Goal: Find contact information: Find contact information

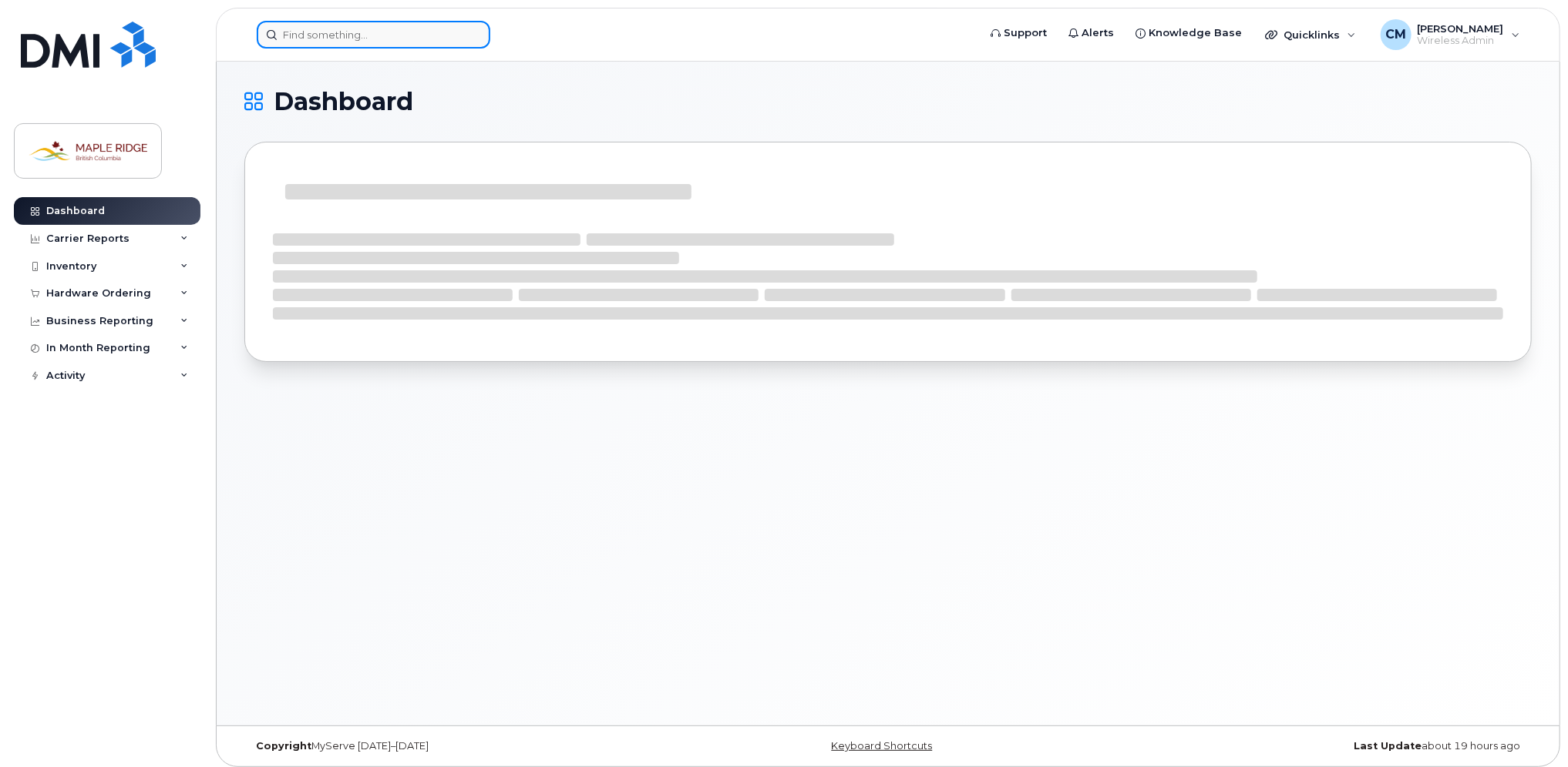
click at [314, 43] on input at bounding box center [373, 35] width 234 height 28
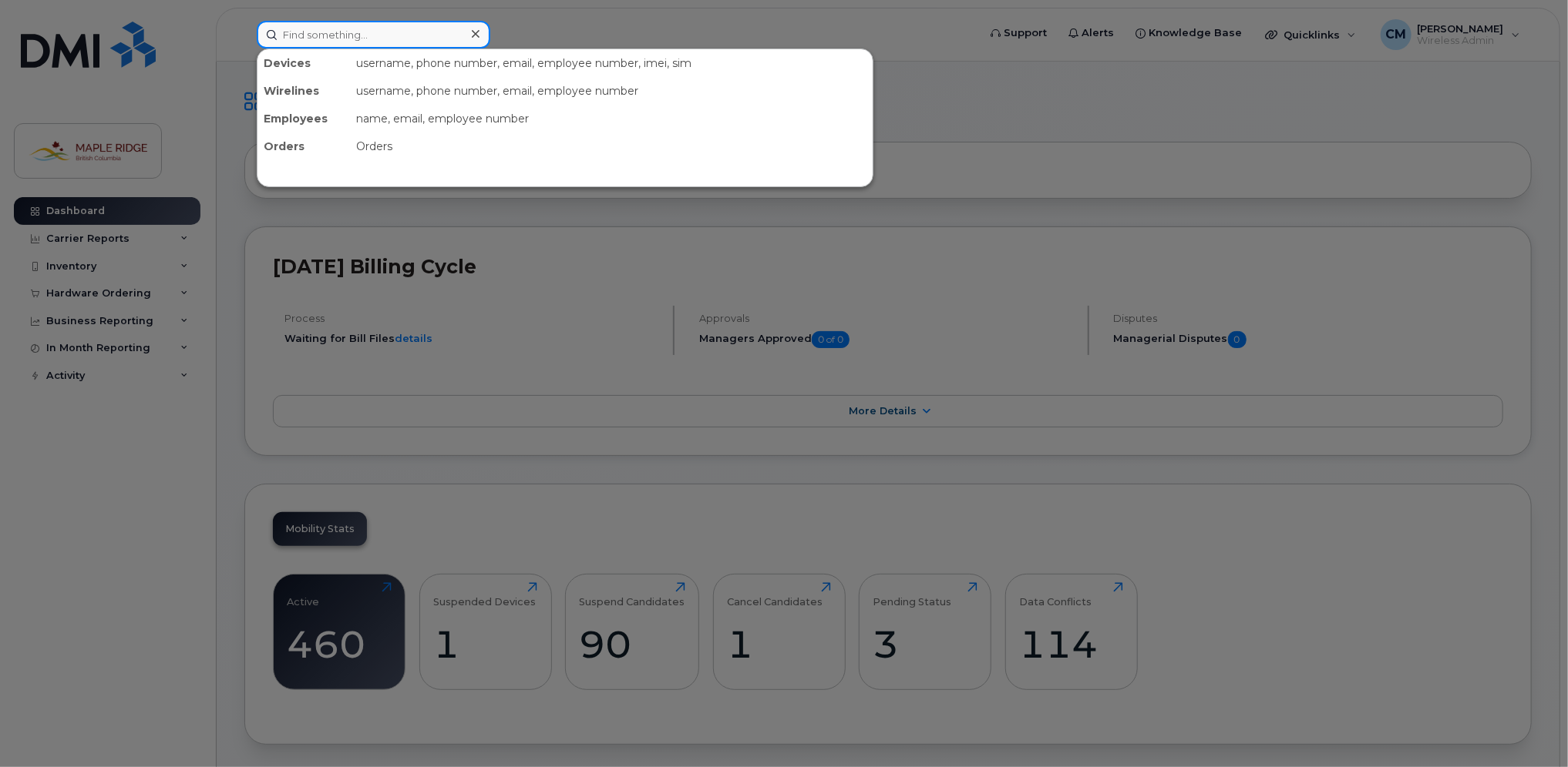
click at [292, 35] on input at bounding box center [373, 35] width 234 height 28
click at [240, 230] on div at bounding box center [784, 384] width 1568 height 767
click at [325, 40] on input at bounding box center [373, 35] width 234 height 28
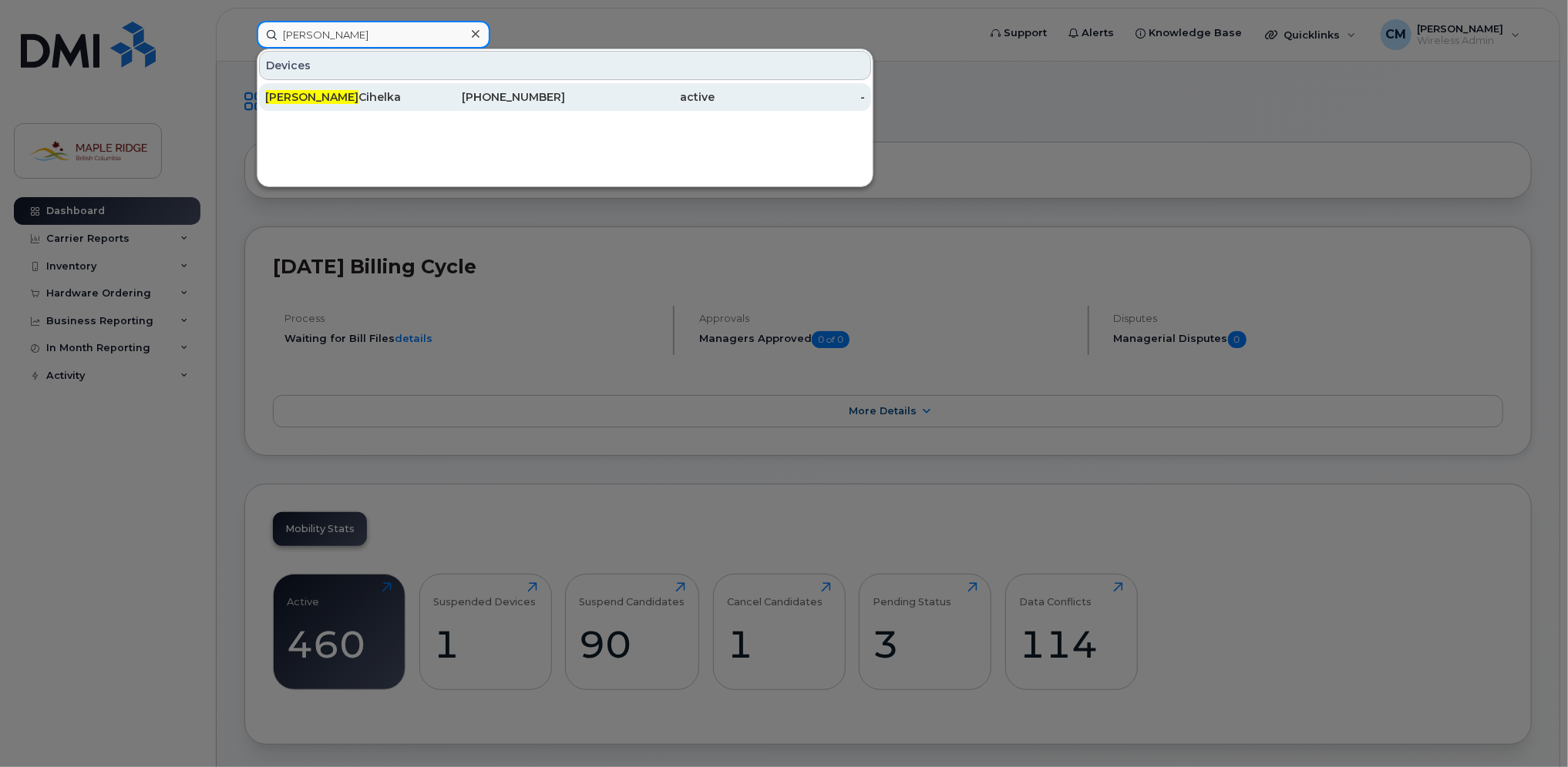
type input "[PERSON_NAME]"
click at [339, 92] on div "[PERSON_NAME]" at bounding box center [340, 96] width 150 height 16
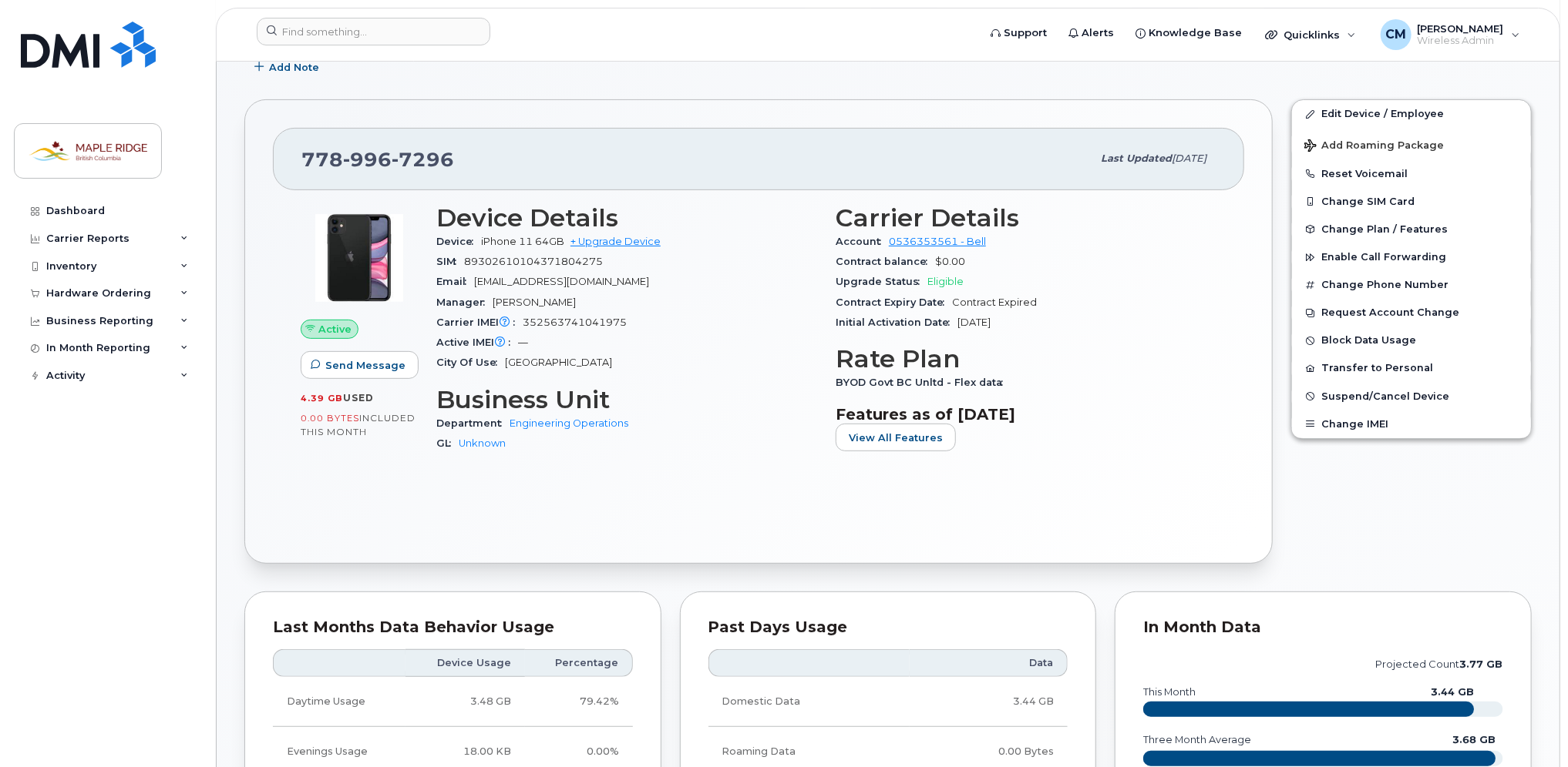
scroll to position [308, 0]
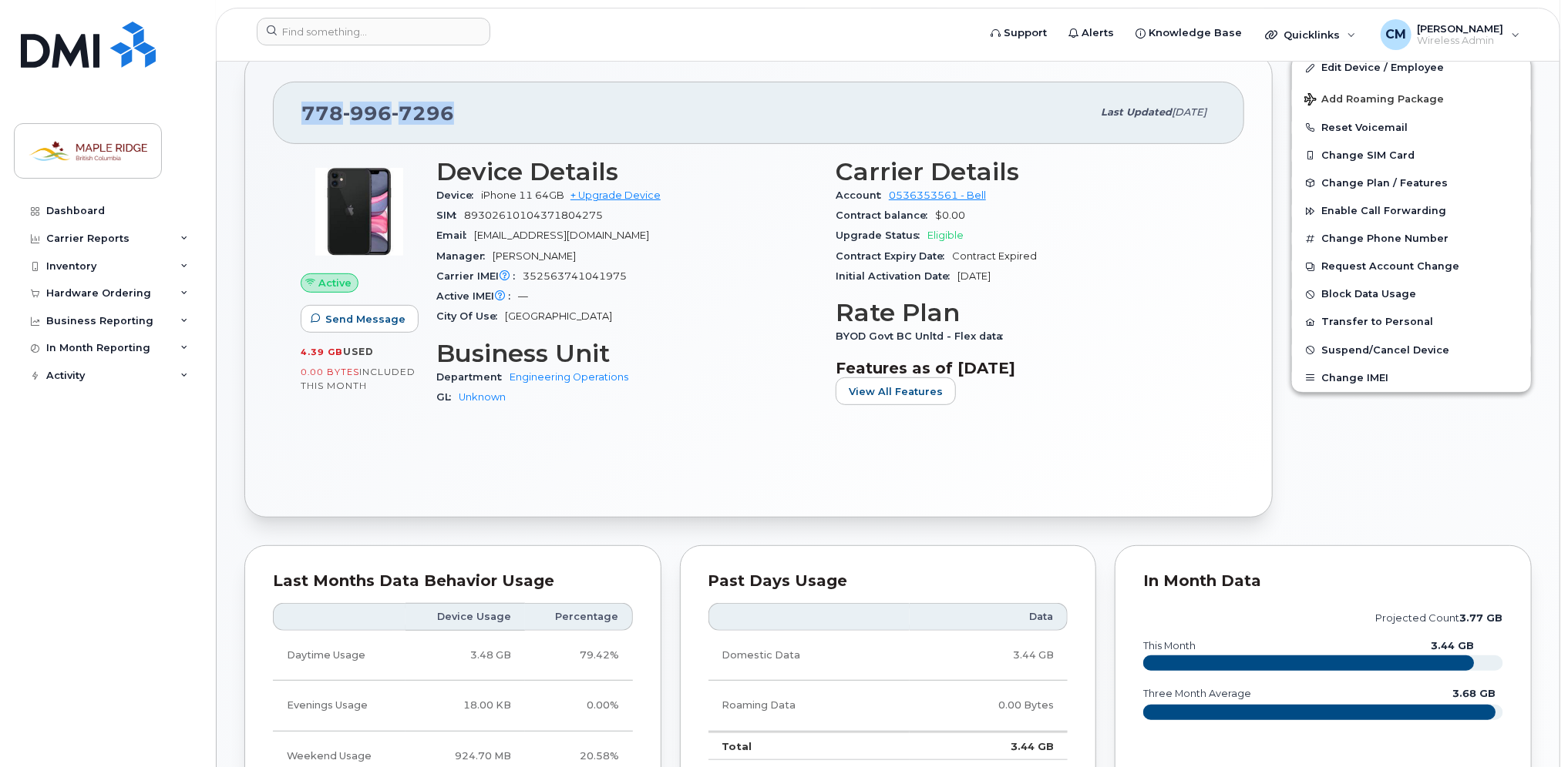
drag, startPoint x: 456, startPoint y: 111, endPoint x: 296, endPoint y: 121, distance: 160.3
click at [296, 121] on div "778 996 7296 Last updated Oct 15, 2025" at bounding box center [758, 112] width 971 height 62
copy span "778 996 7296"
click at [1476, 31] on span "[PERSON_NAME]" at bounding box center [1460, 28] width 87 height 12
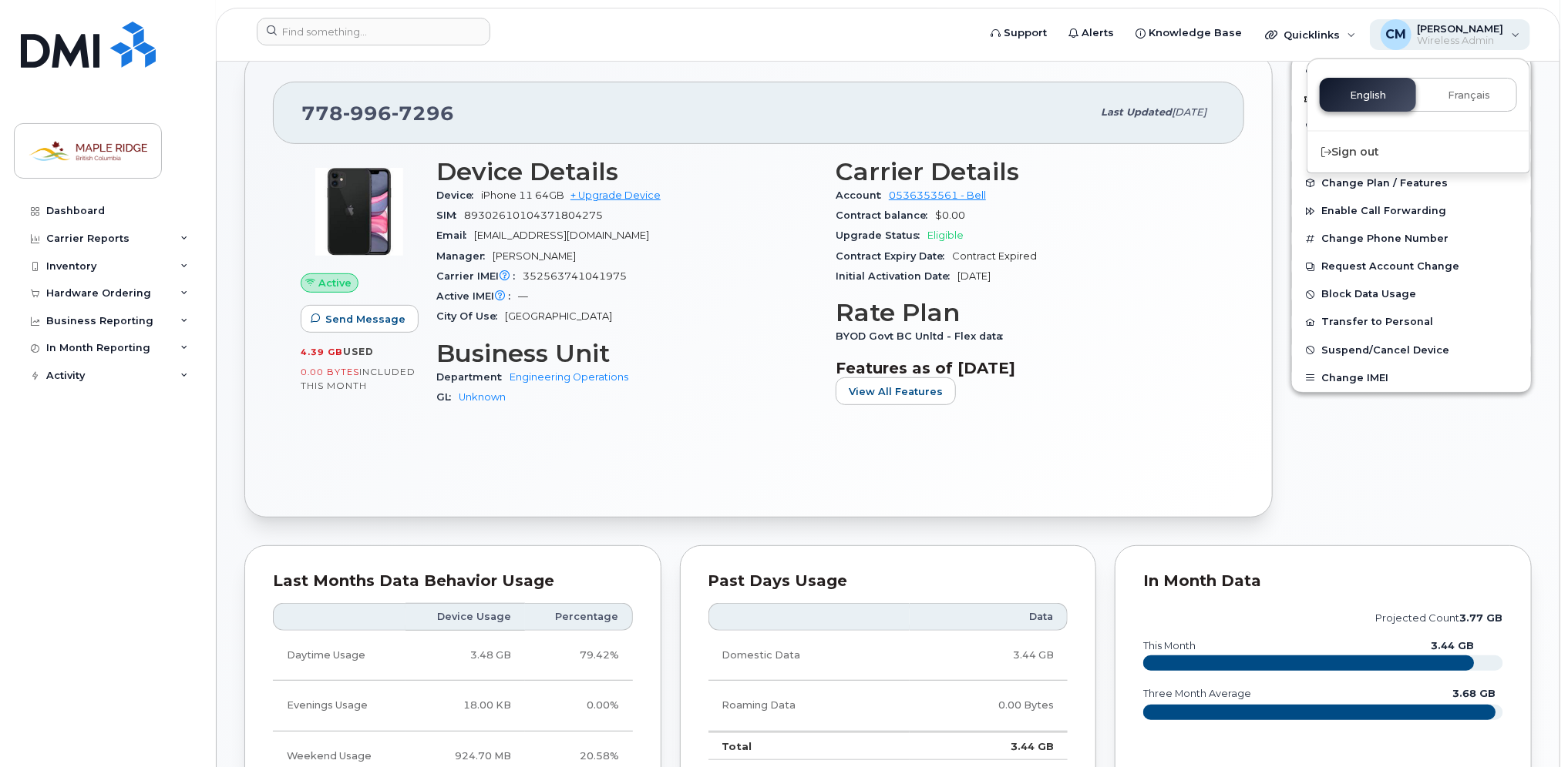
click at [1476, 31] on span "[PERSON_NAME]" at bounding box center [1460, 28] width 87 height 12
